Goal: Task Accomplishment & Management: Manage account settings

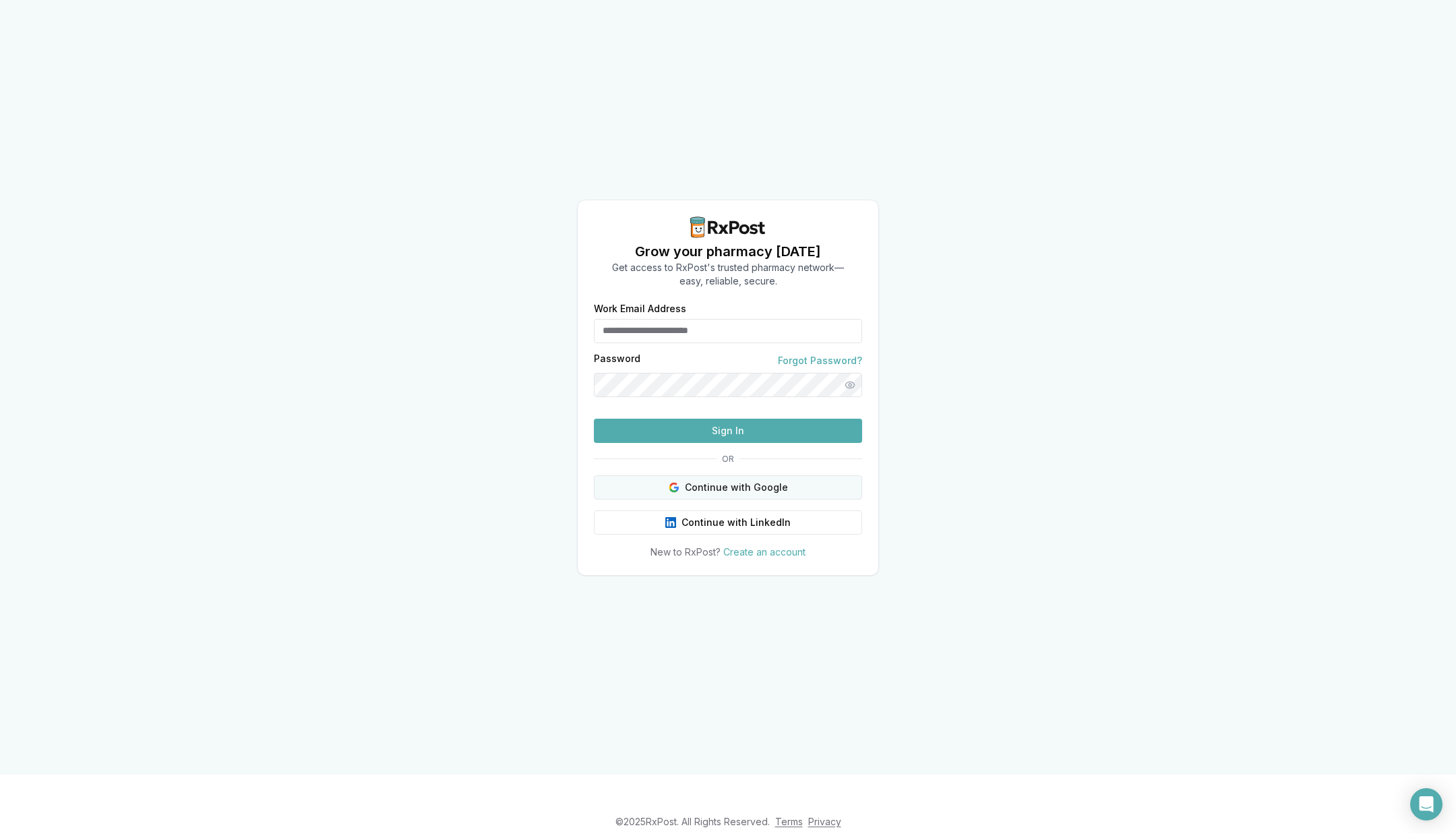
click at [773, 500] on button "Continue with Google" at bounding box center [728, 488] width 268 height 24
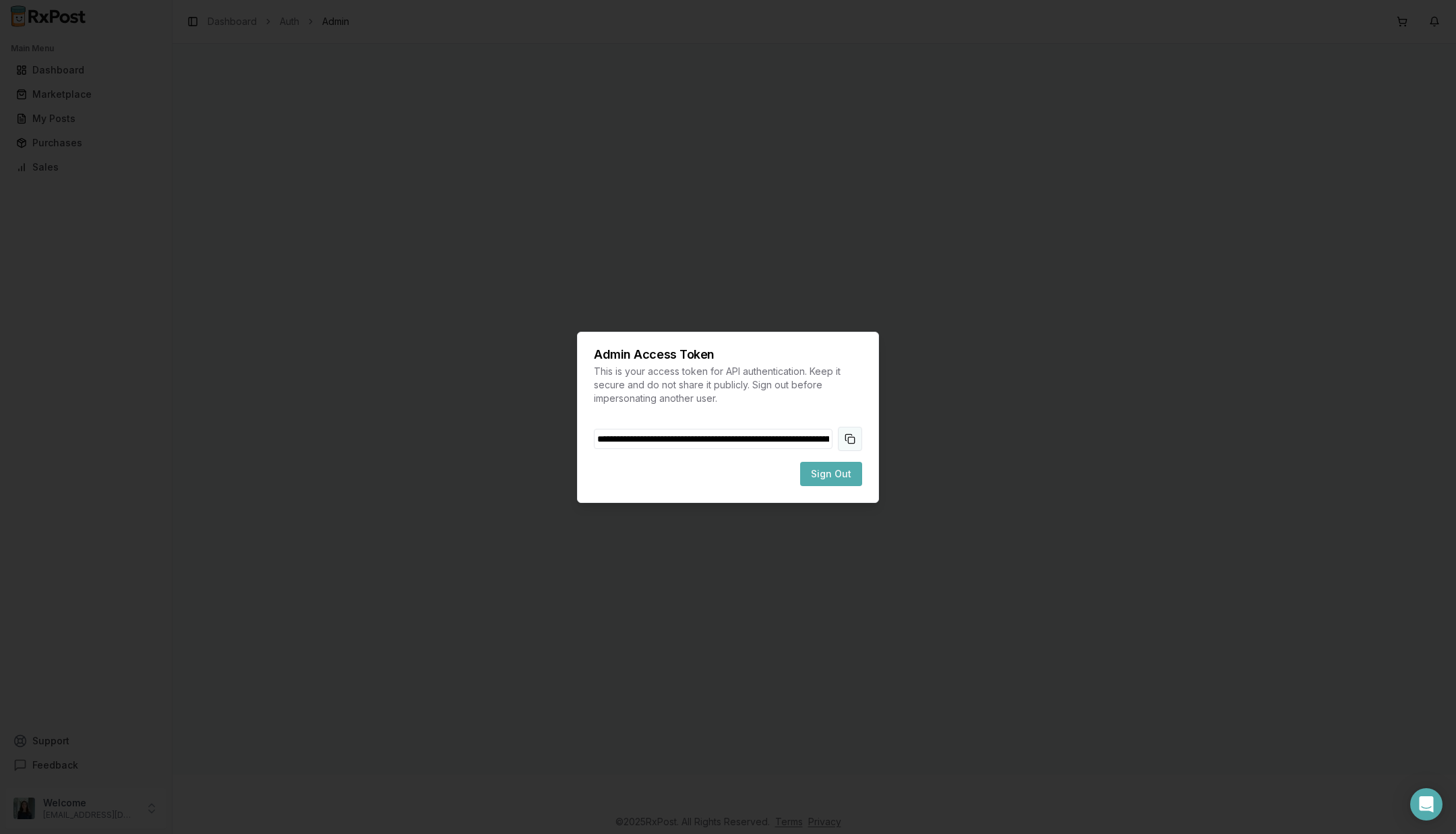
click at [846, 444] on button "Copy token to clipboard" at bounding box center [850, 439] width 24 height 24
click at [846, 474] on span "Sign Out" at bounding box center [831, 474] width 41 height 14
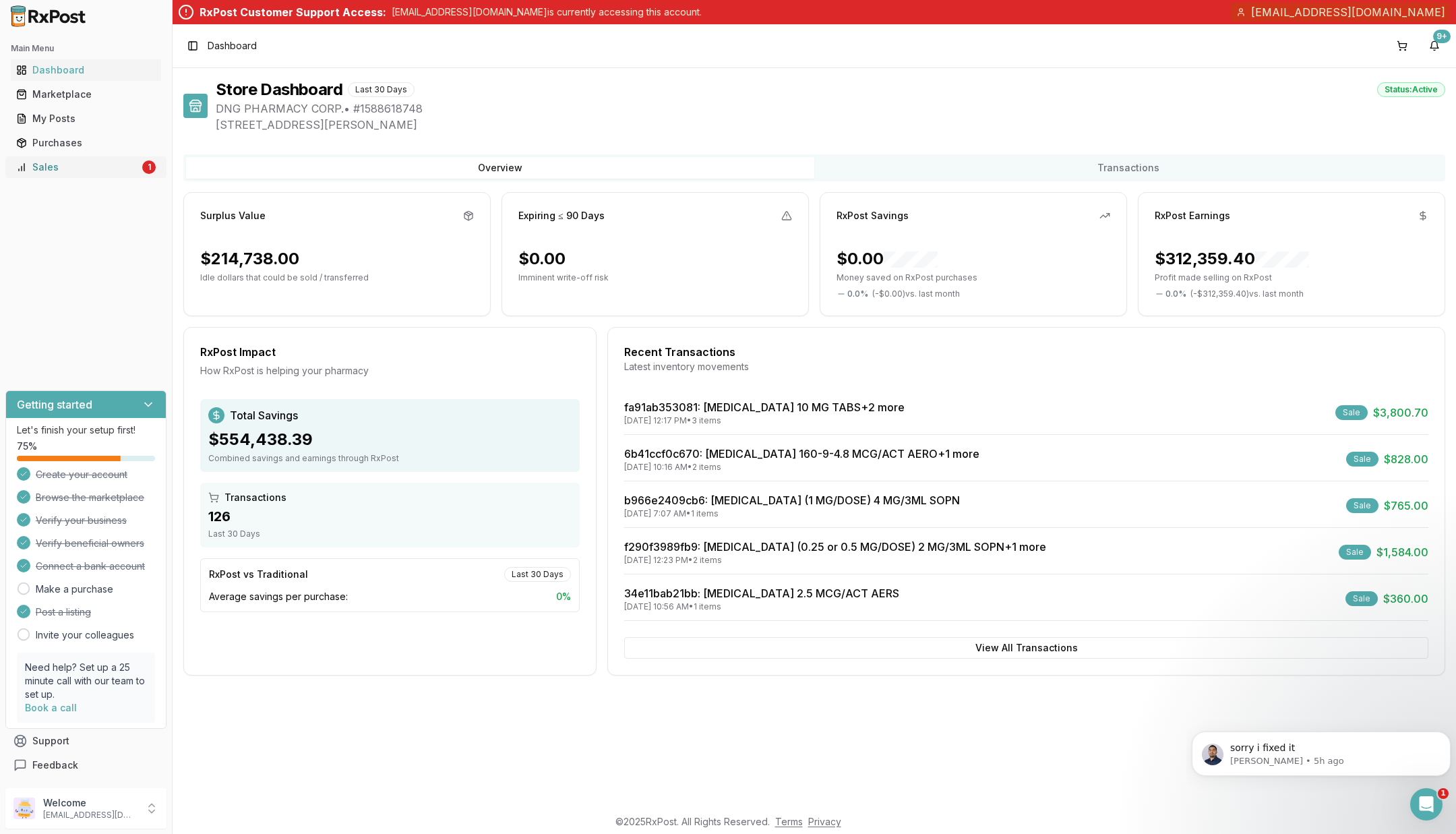
click at [93, 172] on div "Sales" at bounding box center [78, 167] width 124 height 14
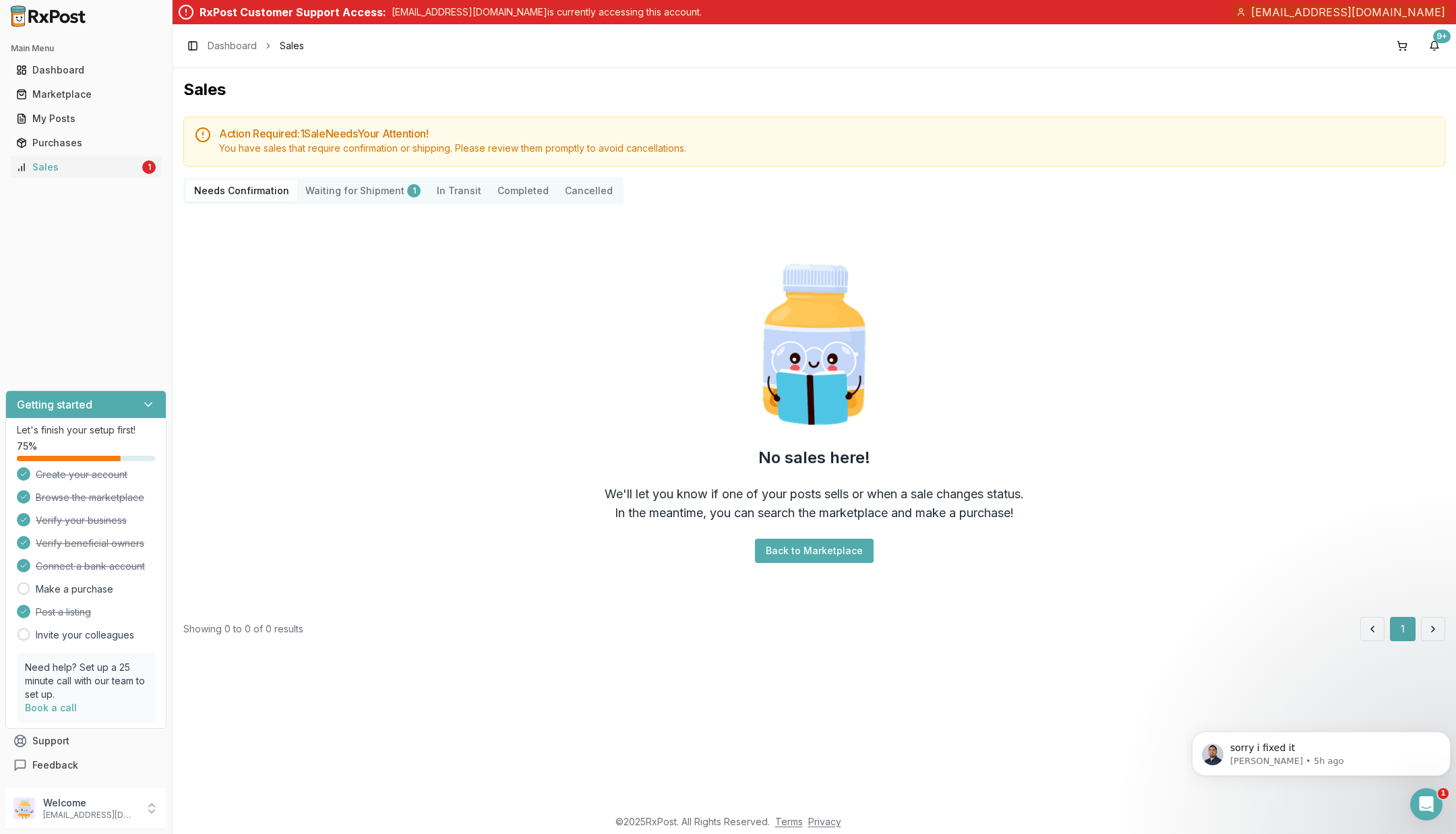
click at [521, 193] on button "Completed" at bounding box center [522, 191] width 67 height 22
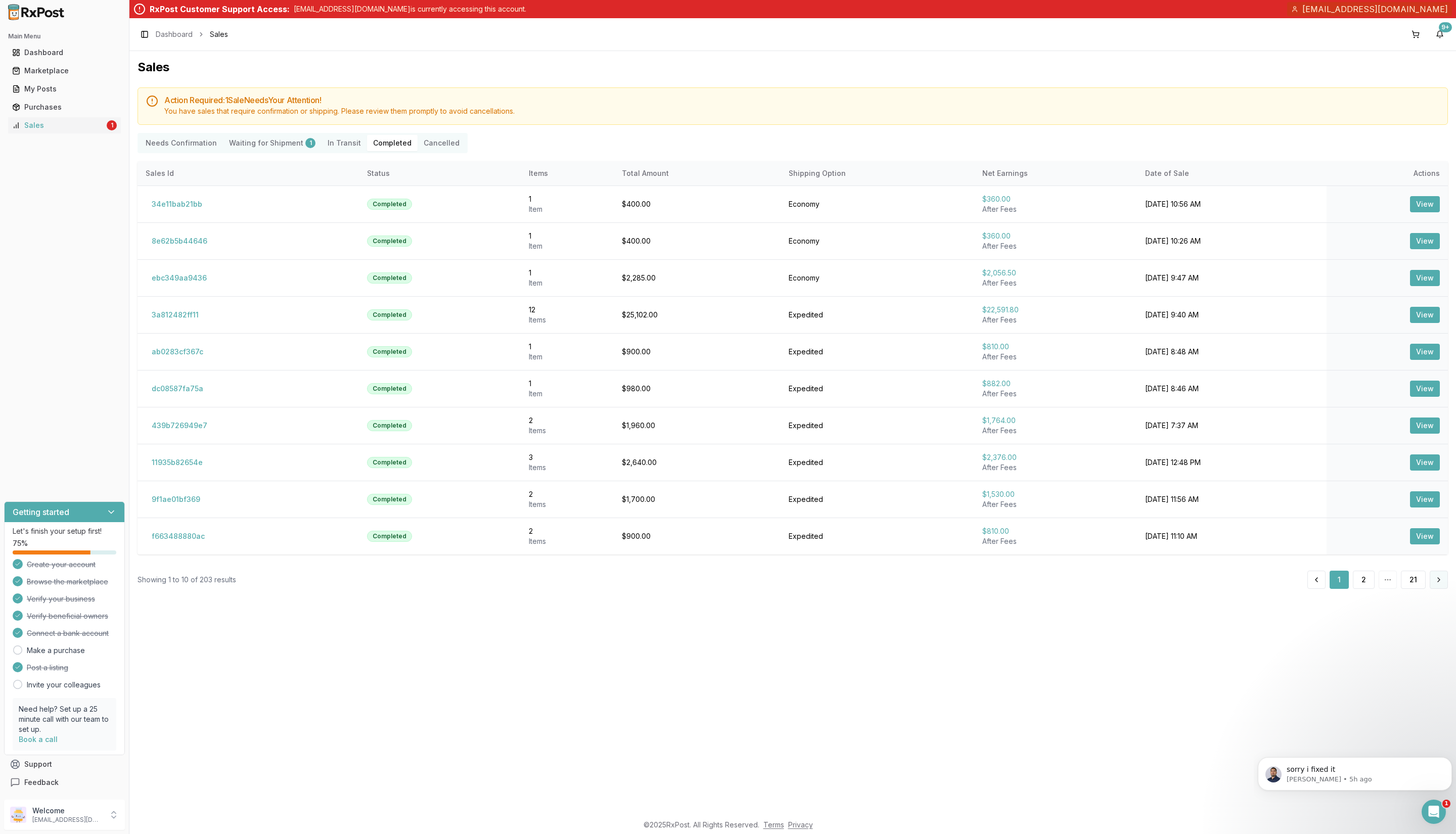
click at [1091, 580] on button at bounding box center [1438, 580] width 18 height 18
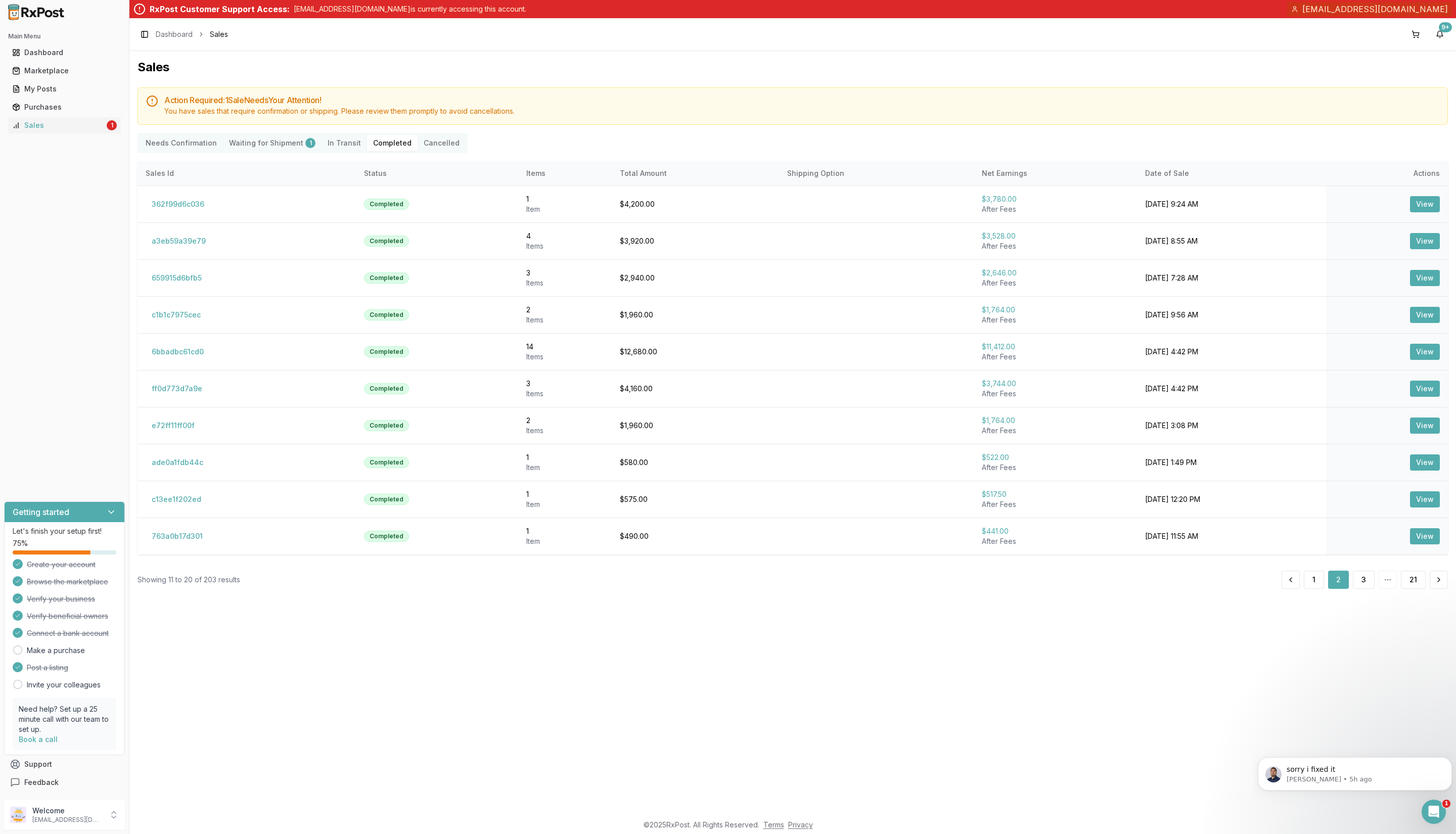
click at [1091, 580] on button at bounding box center [1438, 580] width 18 height 18
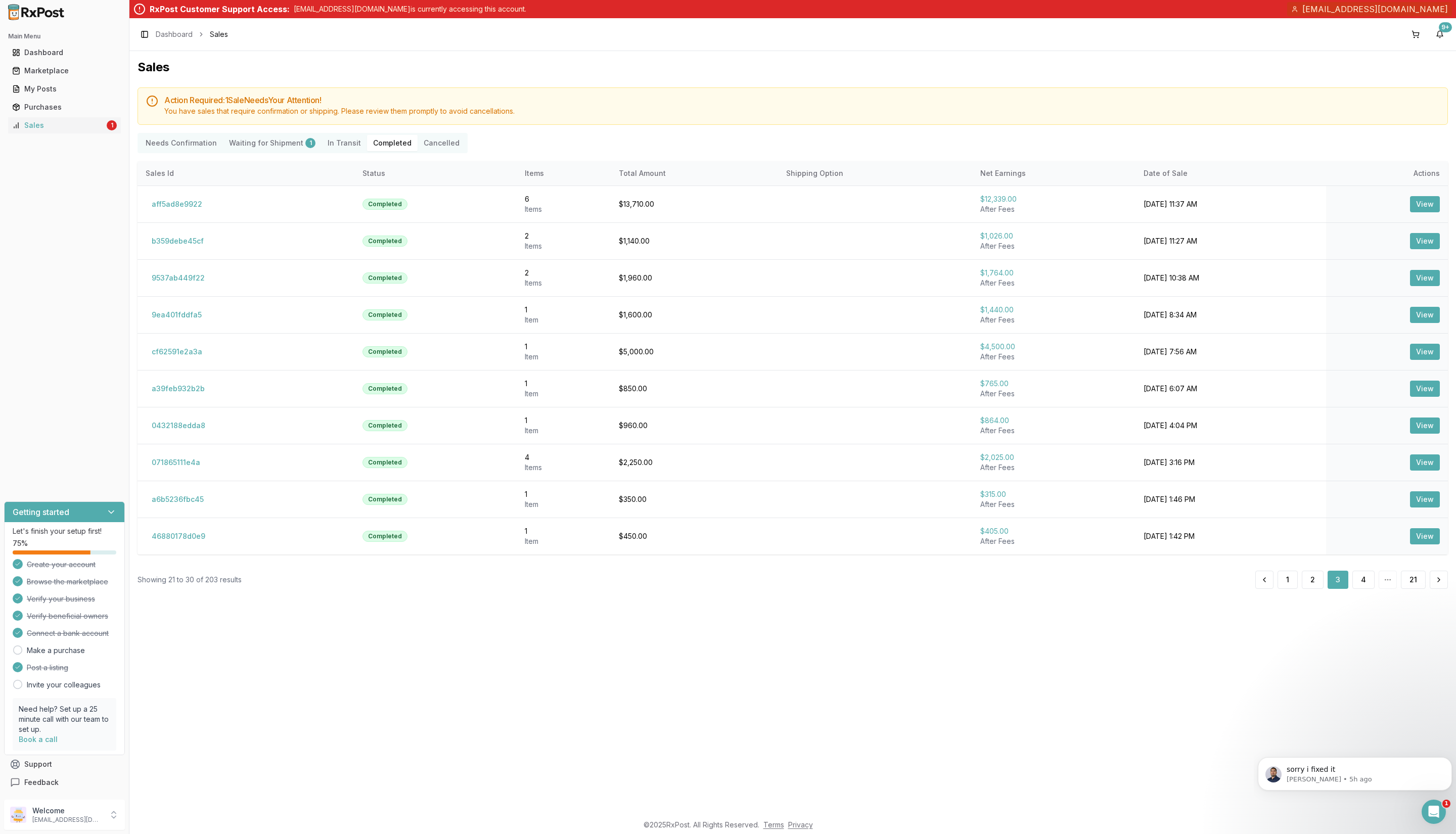
click at [1091, 580] on button at bounding box center [1438, 580] width 18 height 18
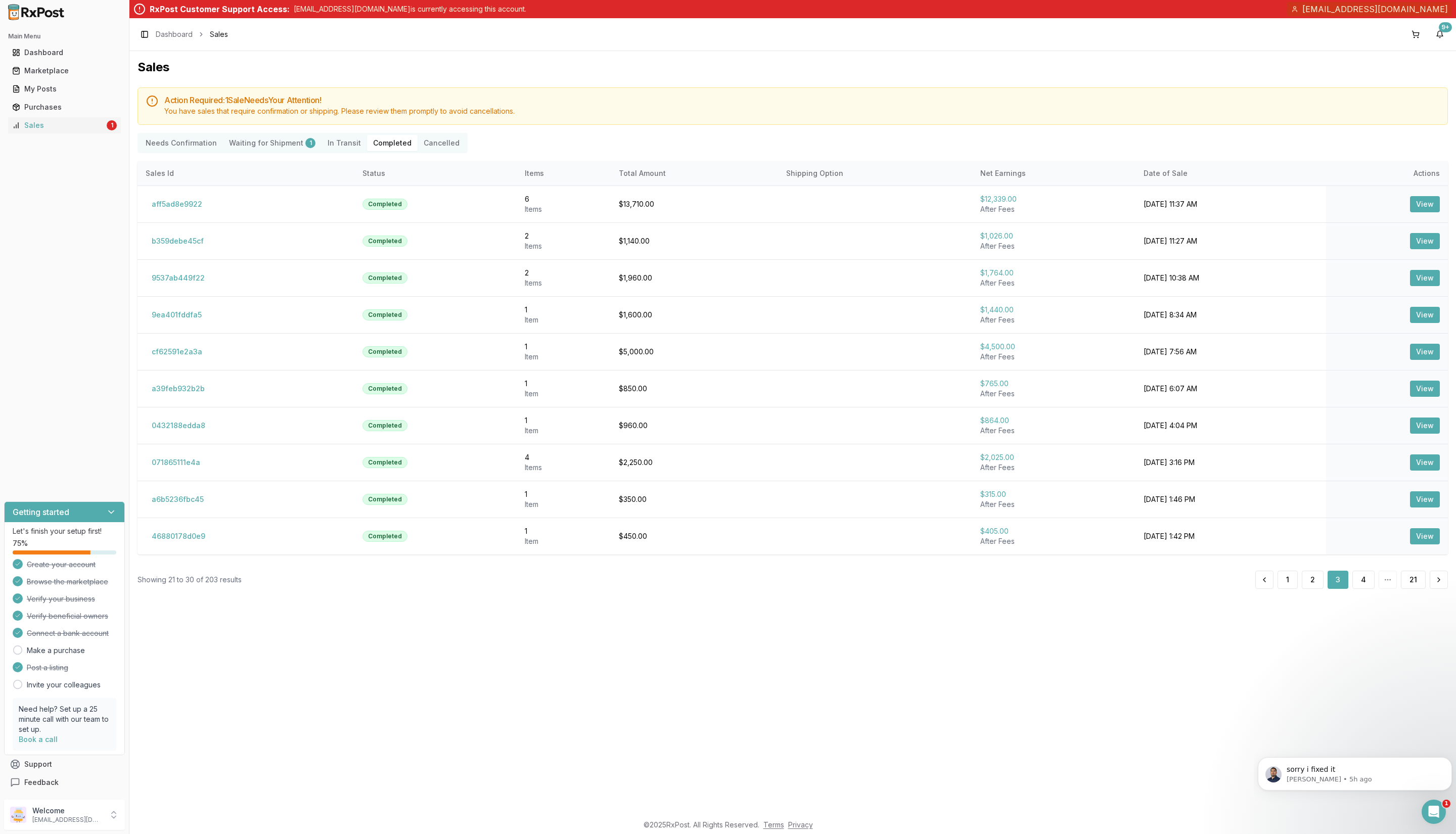
click at [1091, 580] on button at bounding box center [1438, 580] width 18 height 18
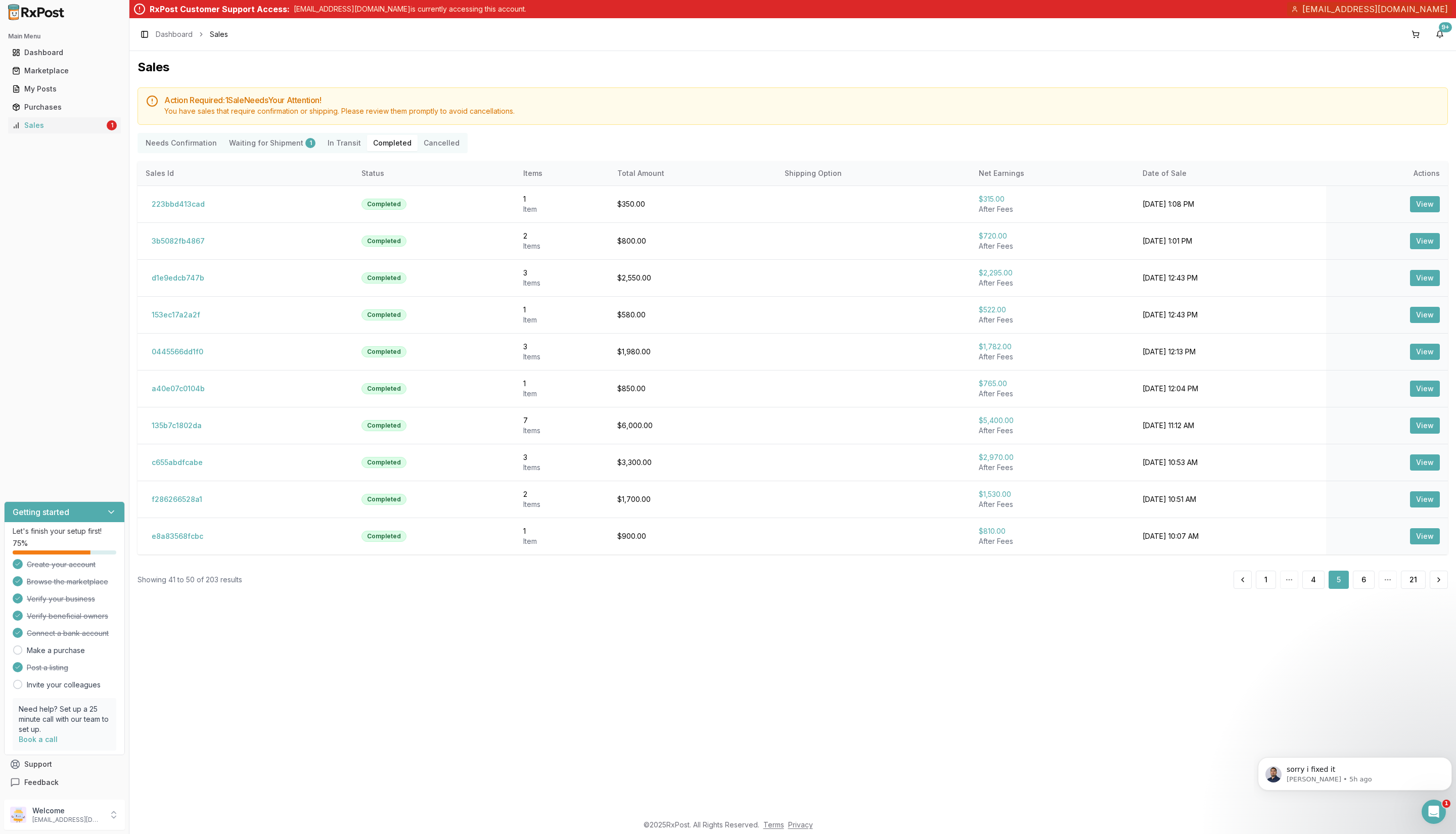
click at [1091, 580] on button at bounding box center [1438, 580] width 18 height 18
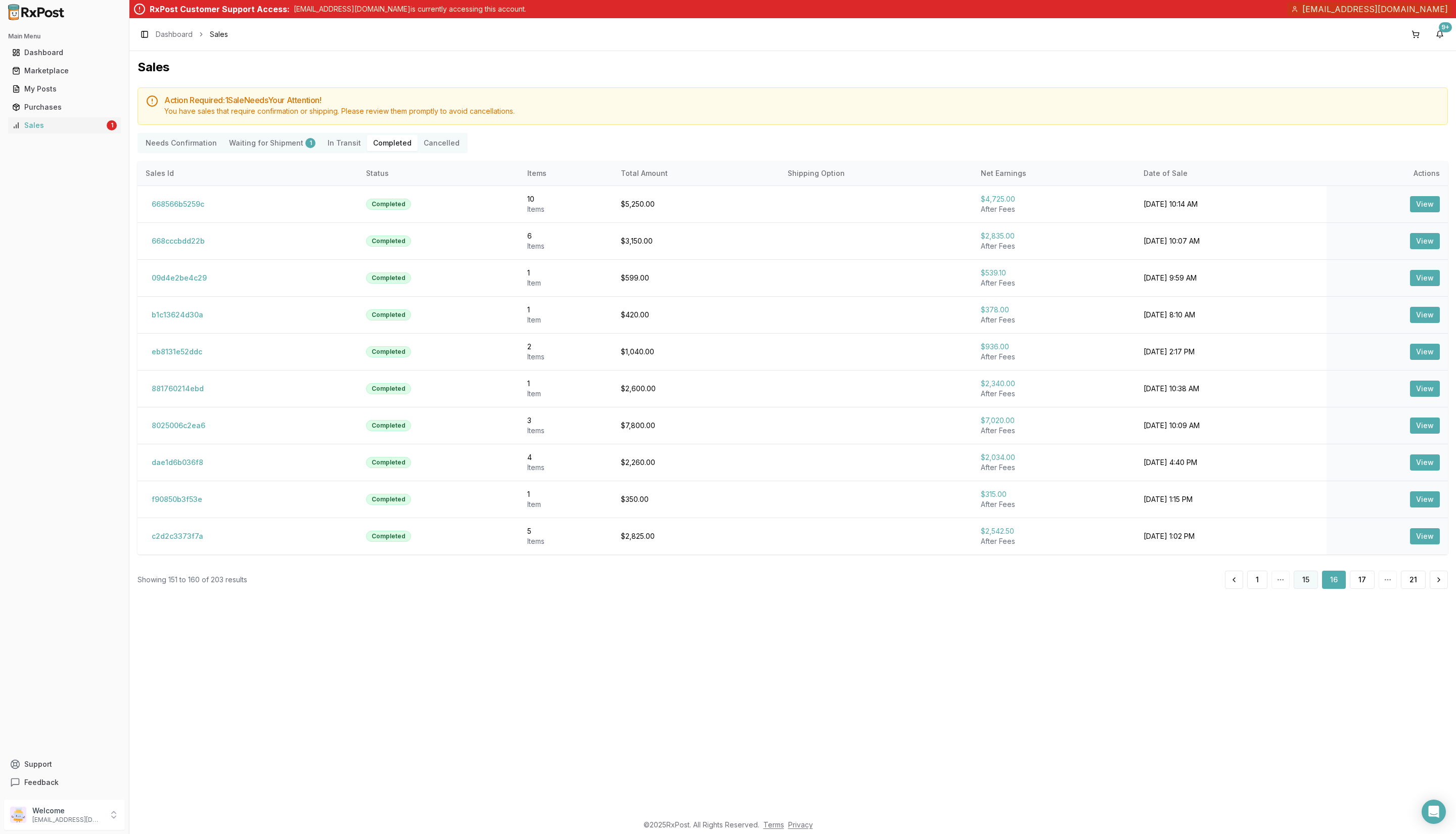
click at [1306, 579] on button "15" at bounding box center [1306, 580] width 24 height 18
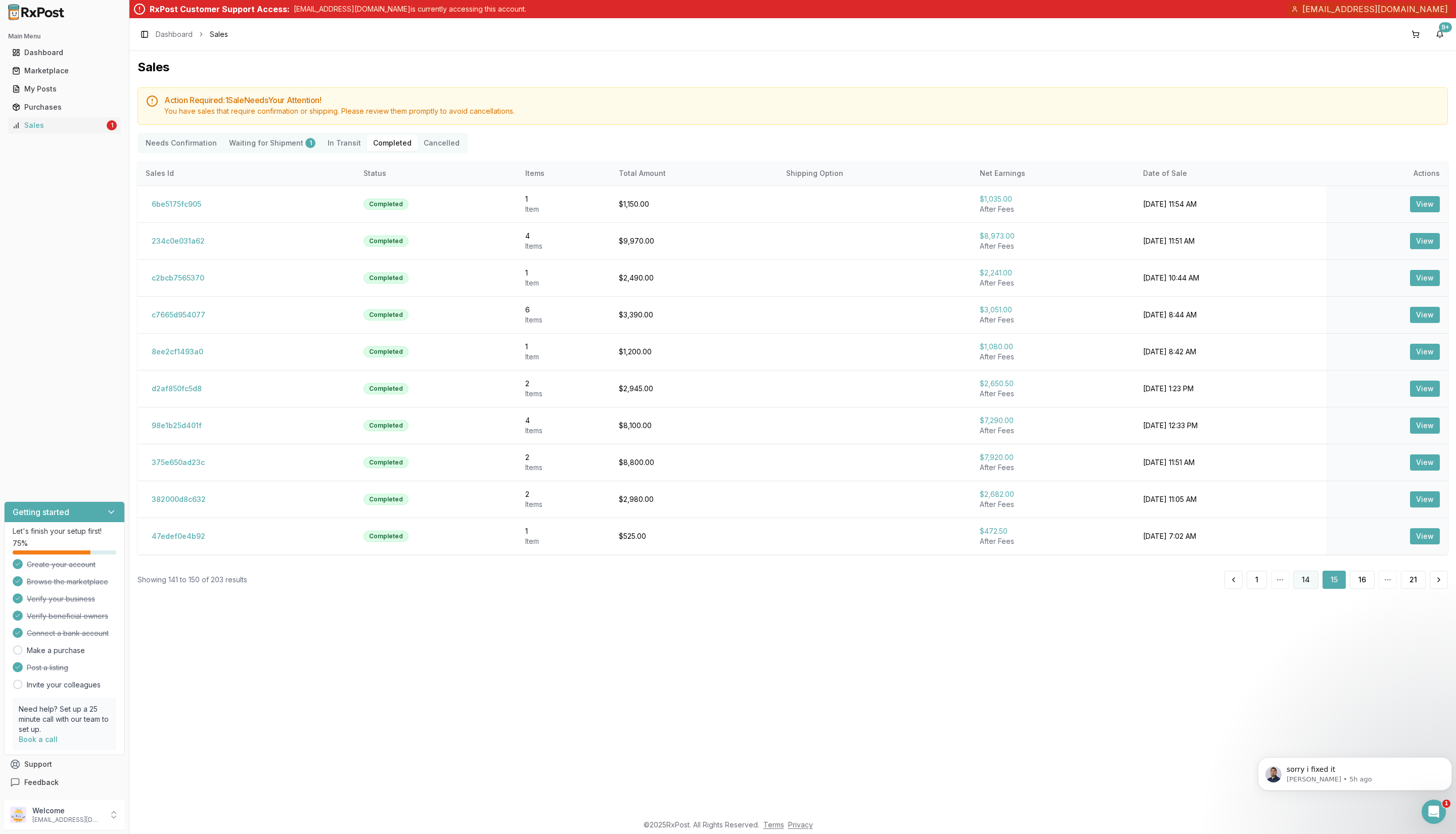
click at [1306, 578] on button "14" at bounding box center [1306, 580] width 25 height 18
click at [1422, 425] on button "View" at bounding box center [1425, 425] width 30 height 16
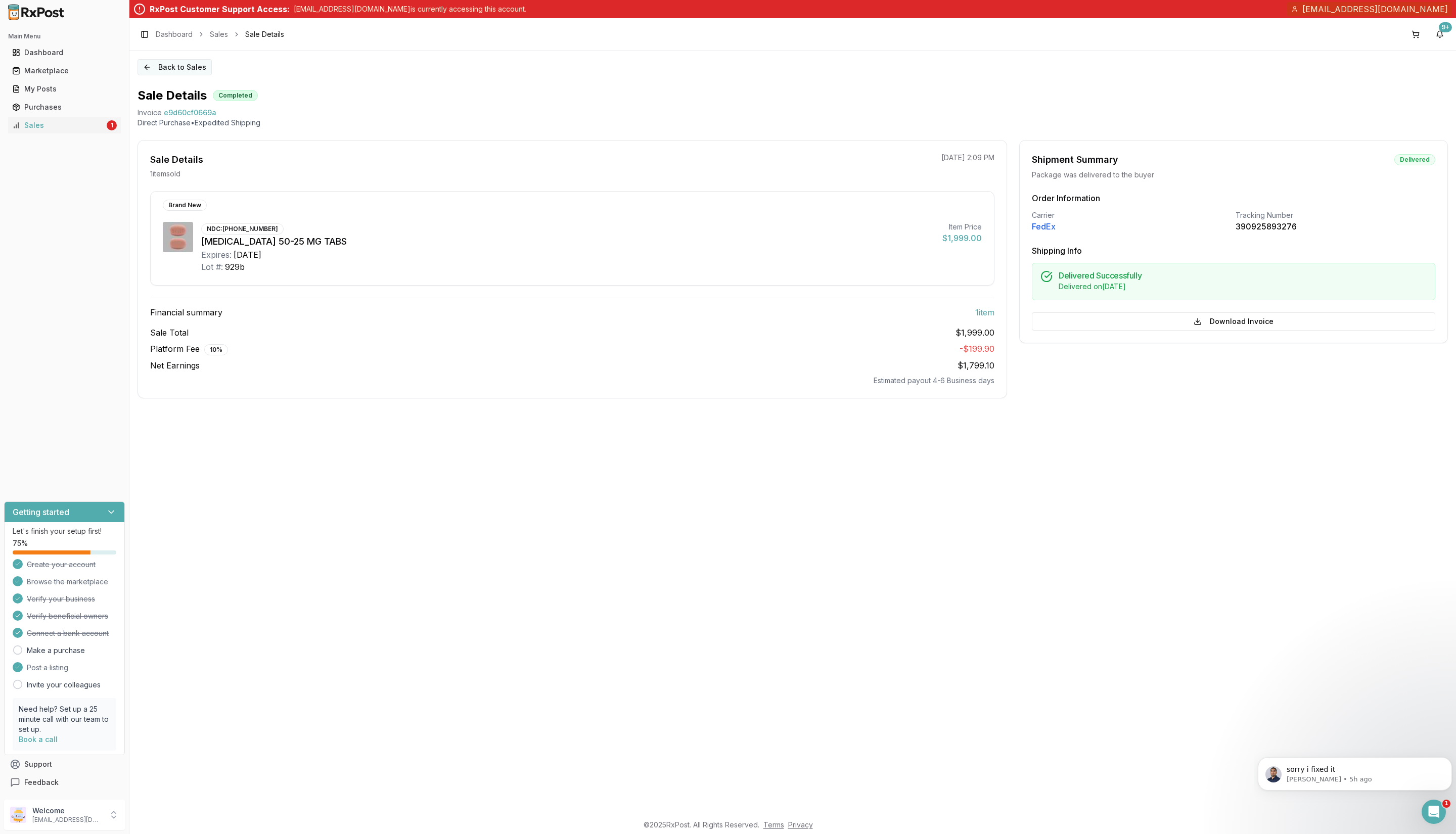
click at [162, 66] on button "Back to Sales" at bounding box center [174, 67] width 74 height 16
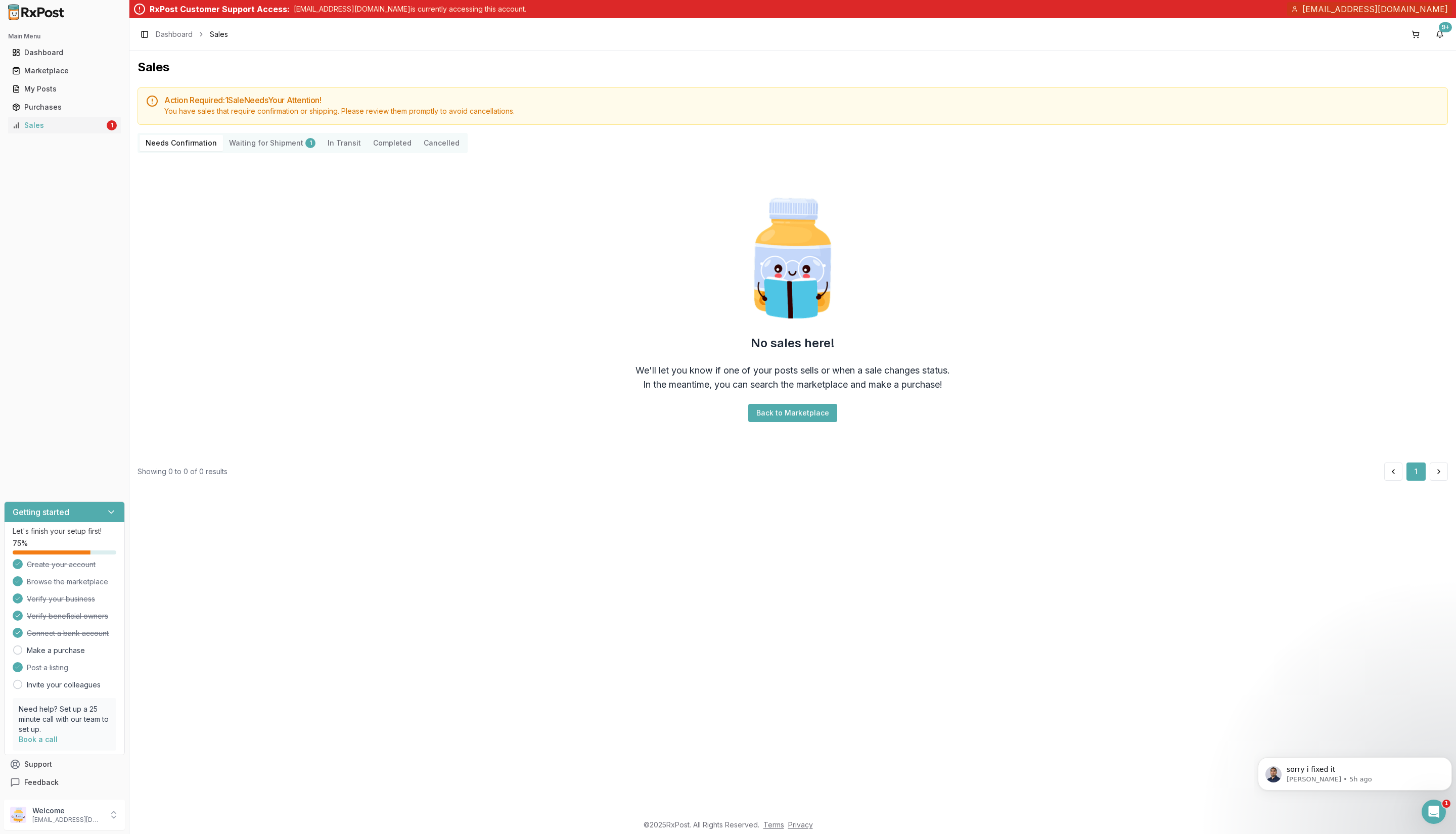
click at [388, 140] on button "Completed" at bounding box center [392, 143] width 50 height 16
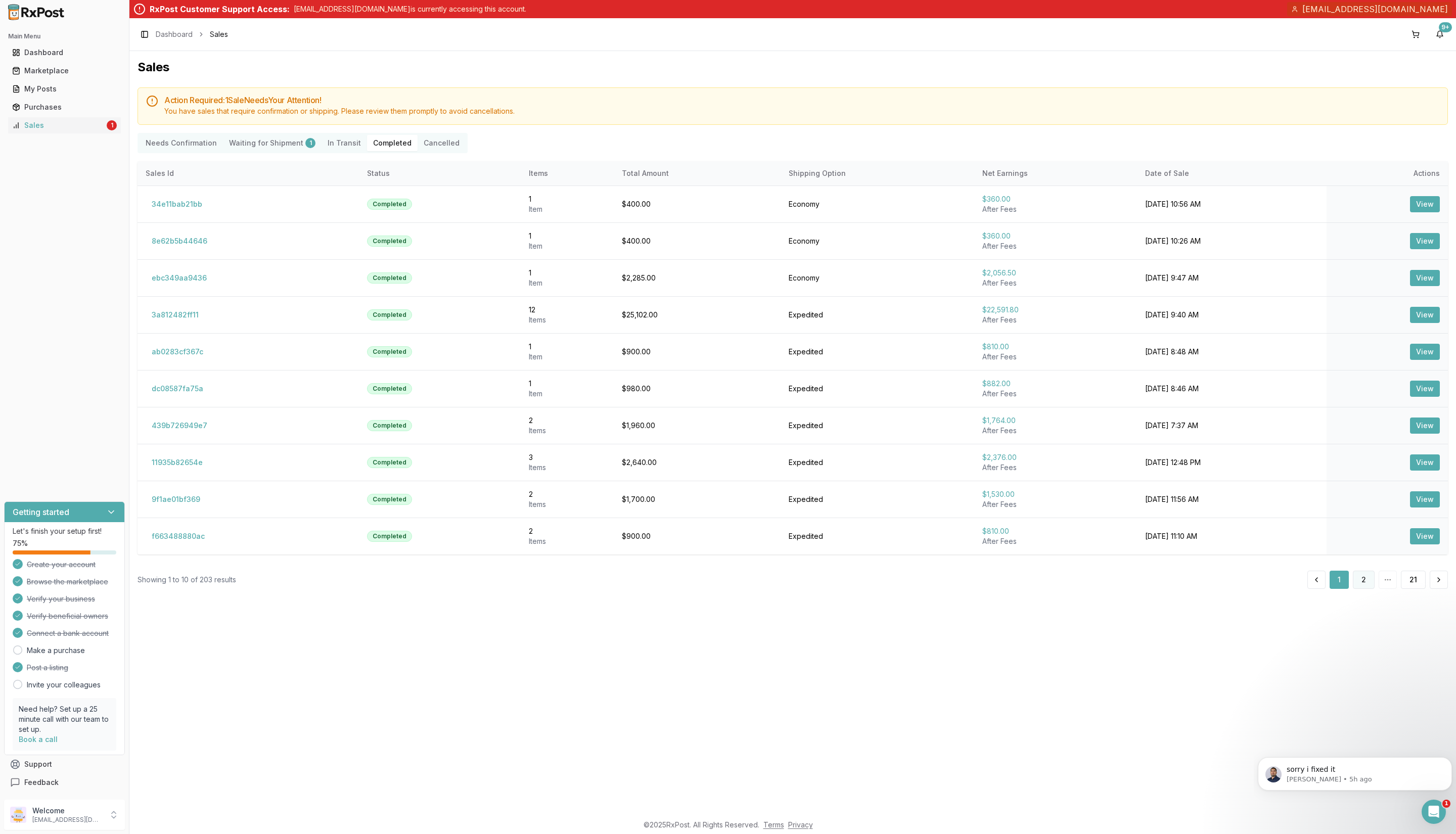
click at [1370, 579] on button "2" at bounding box center [1364, 580] width 21 height 18
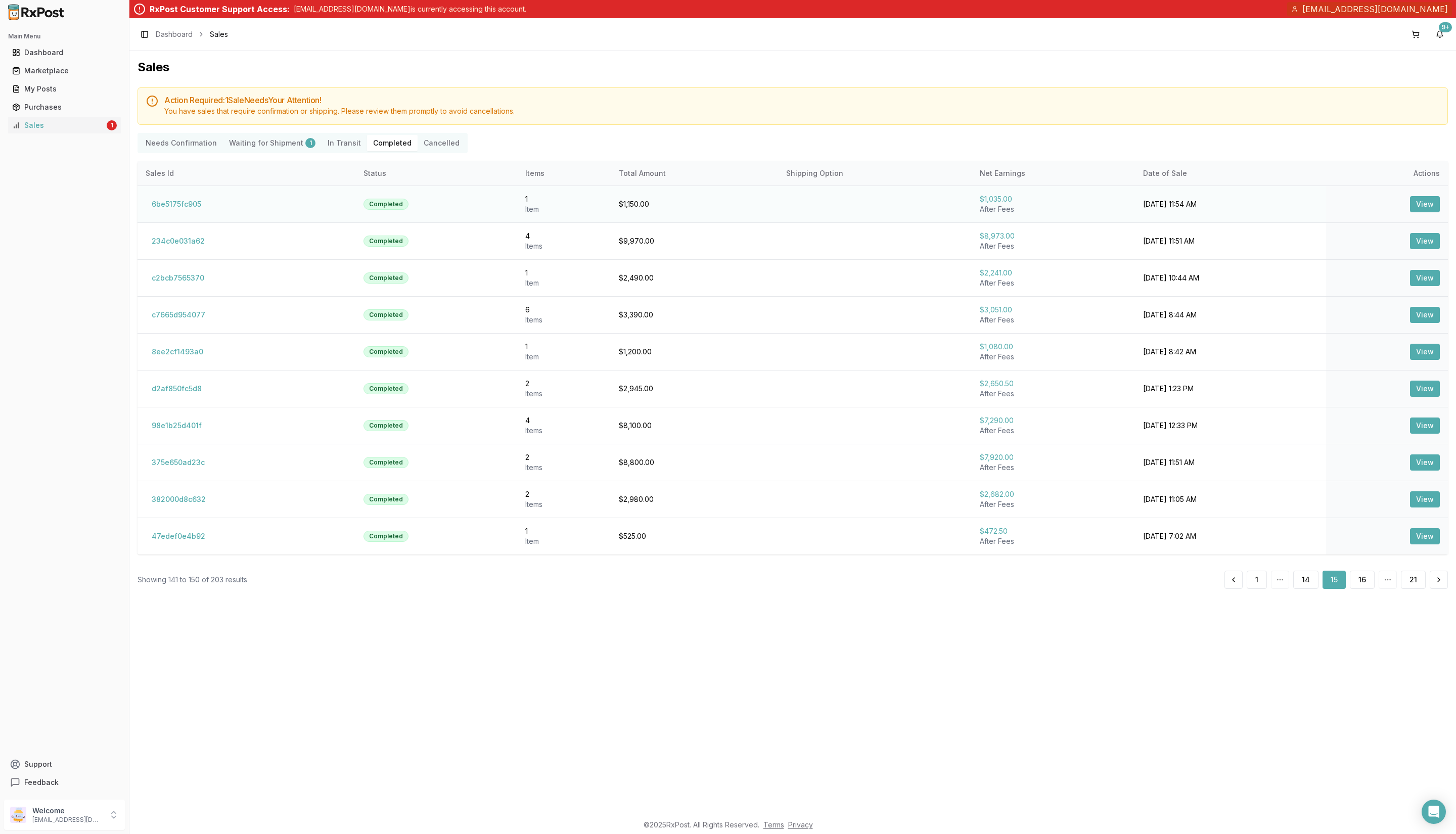
click at [185, 206] on button "6be5175fc905" at bounding box center [176, 204] width 62 height 16
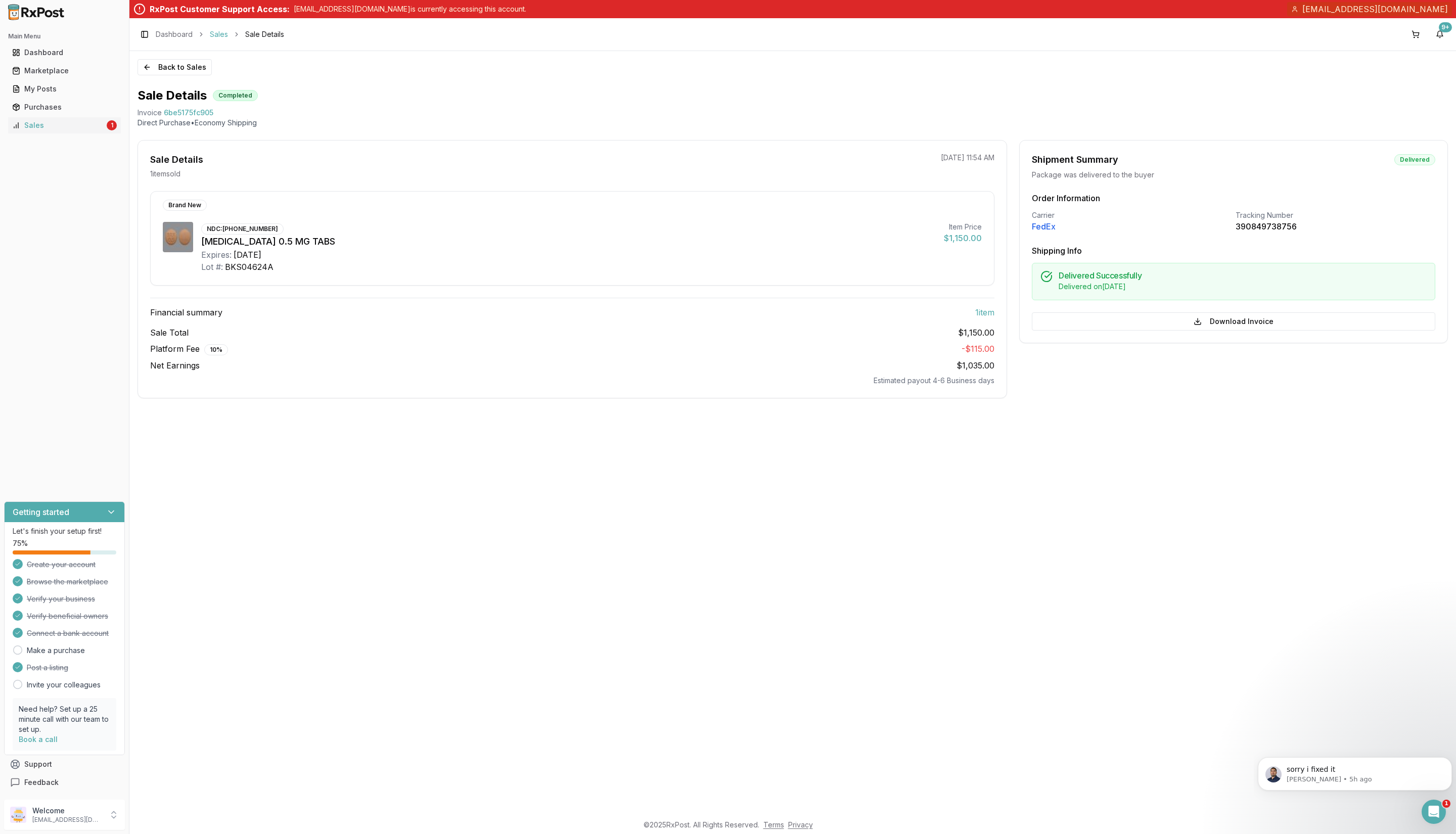
click at [222, 37] on link "Sales" at bounding box center [219, 34] width 18 height 10
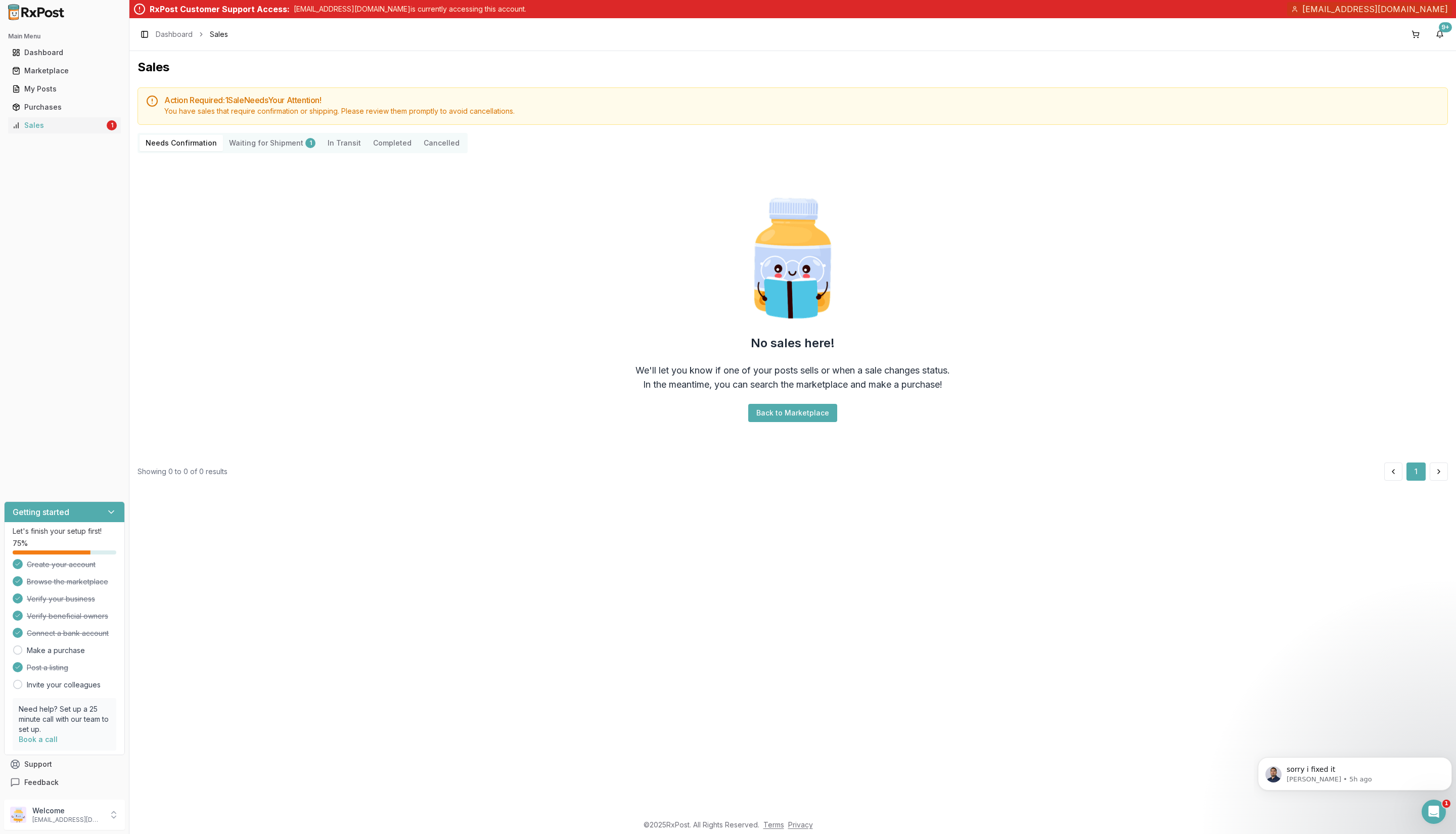
click at [384, 145] on button "Completed" at bounding box center [392, 143] width 50 height 16
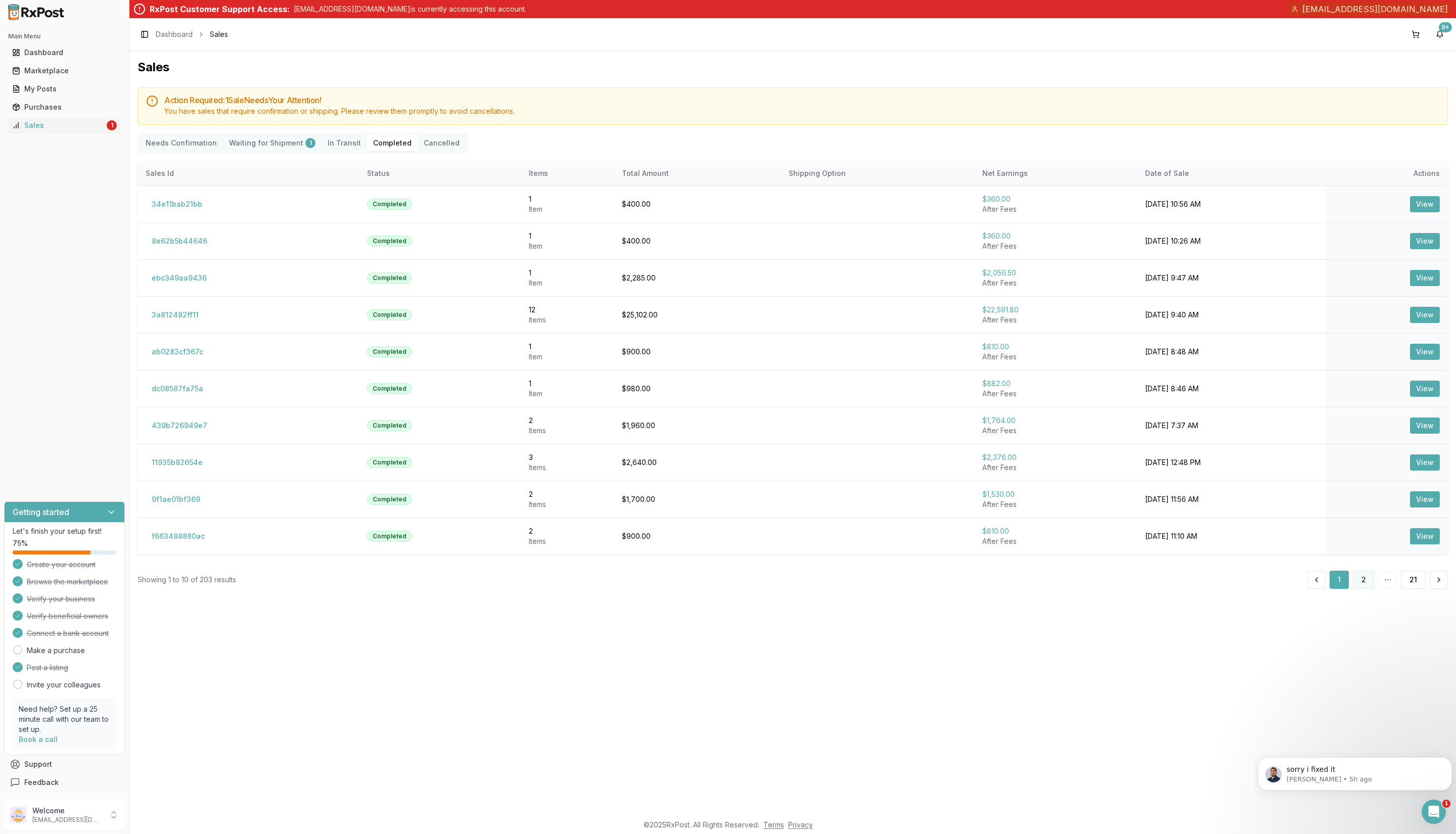
click at [1363, 580] on button "2" at bounding box center [1364, 580] width 21 height 18
click at [1315, 582] on button "14" at bounding box center [1306, 580] width 25 height 18
click at [1423, 426] on button "View" at bounding box center [1425, 425] width 30 height 16
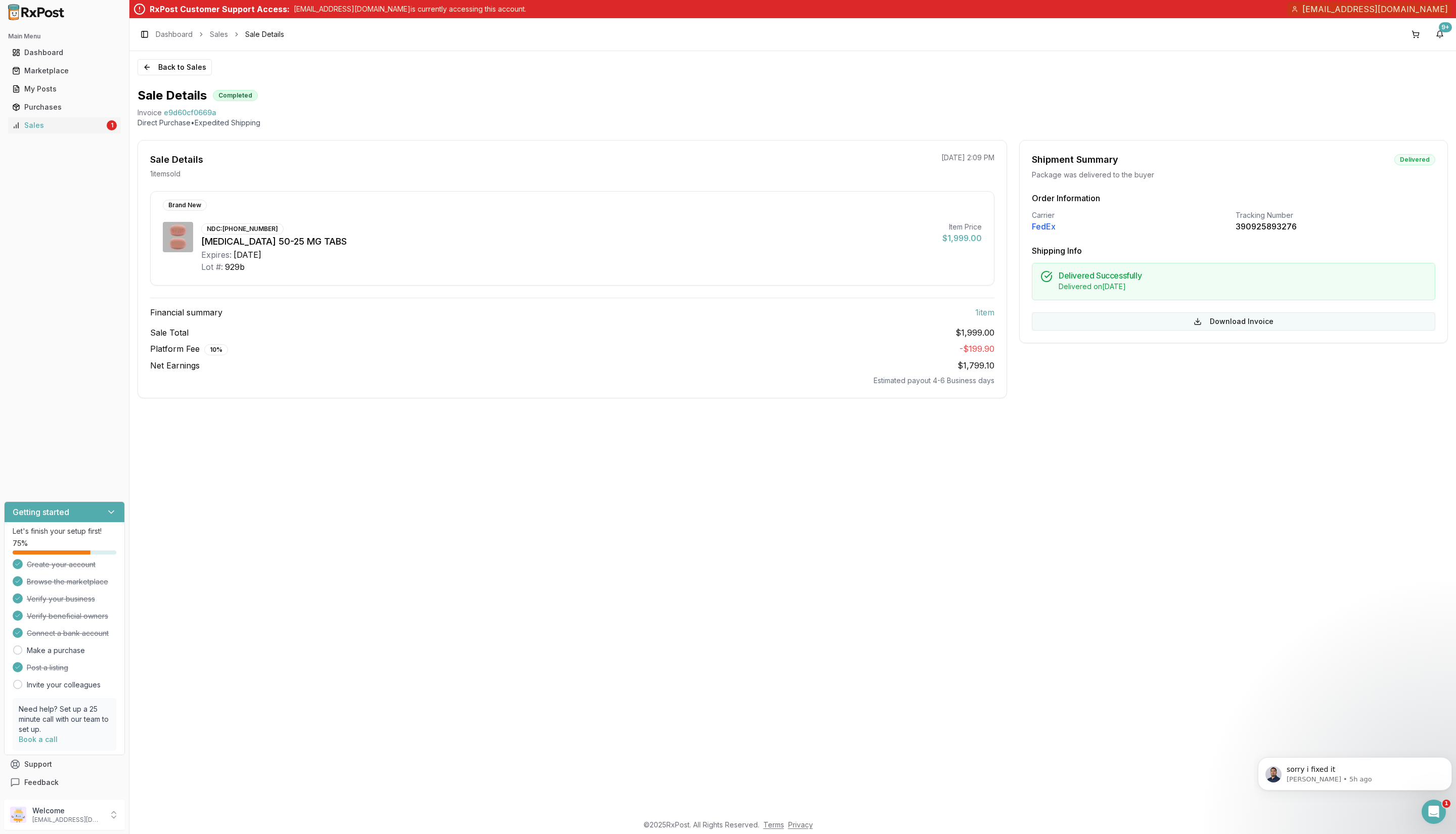
click at [1256, 324] on button "Download Invoice" at bounding box center [1234, 322] width 404 height 18
